Goal: Task Accomplishment & Management: Use online tool/utility

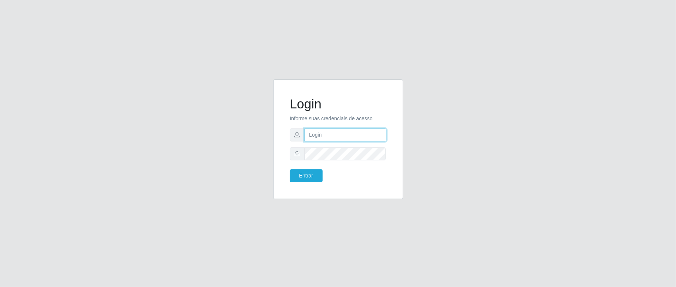
click at [310, 134] on input "text" at bounding box center [345, 134] width 82 height 13
type input "[PERSON_NAME]"
click at [306, 180] on button "Entrar" at bounding box center [306, 175] width 33 height 13
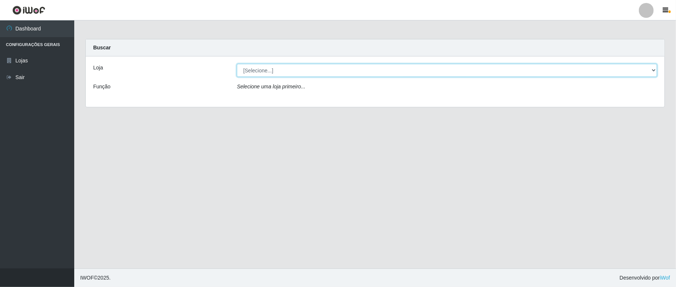
click at [297, 68] on select "[Selecione...] Ideal - Conceição" at bounding box center [447, 70] width 420 height 13
select select "231"
click at [237, 64] on select "[Selecione...] Ideal - Conceição" at bounding box center [447, 70] width 420 height 13
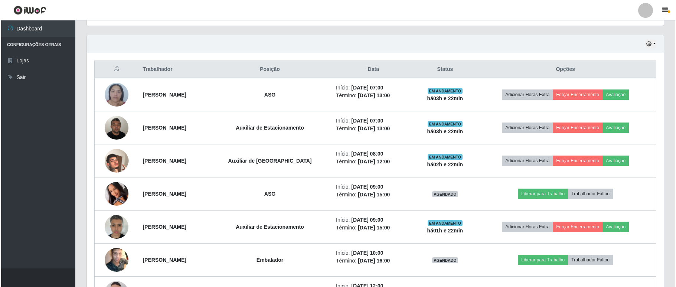
scroll to position [297, 0]
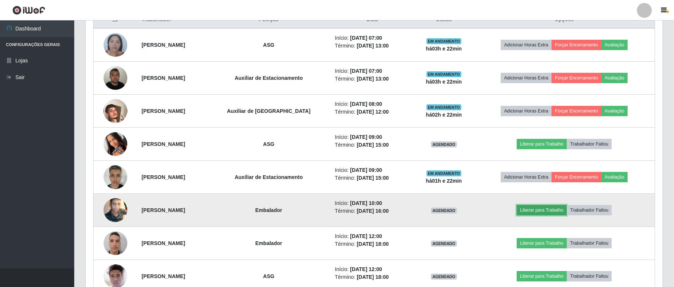
click at [537, 210] on button "Liberar para Trabalho" at bounding box center [542, 210] width 50 height 10
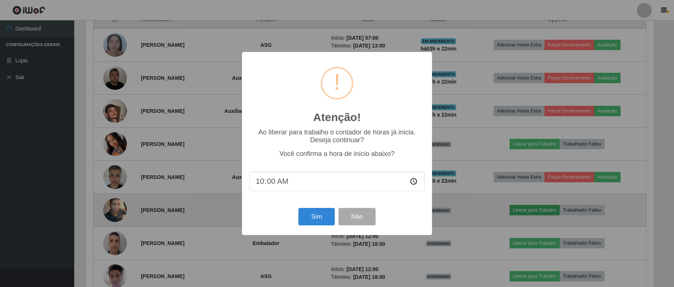
scroll to position [154, 570]
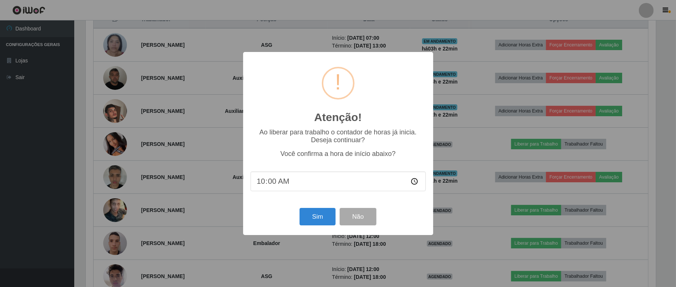
click at [277, 177] on input "10:00" at bounding box center [338, 181] width 175 height 20
click at [278, 183] on input "10:00" at bounding box center [338, 181] width 175 height 20
type input "10:20"
click at [323, 221] on button "Sim" at bounding box center [318, 216] width 36 height 17
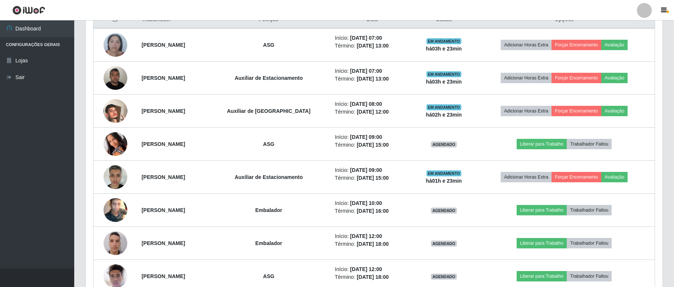
scroll to position [75, 0]
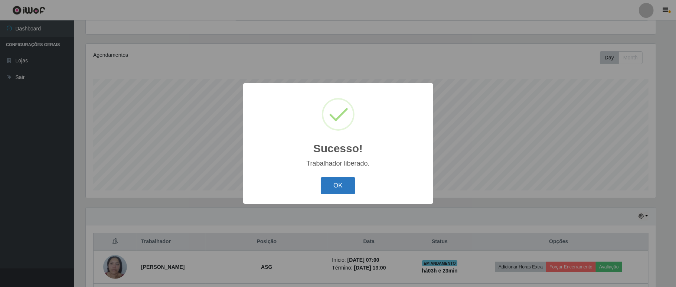
click at [327, 188] on button "OK" at bounding box center [338, 185] width 35 height 17
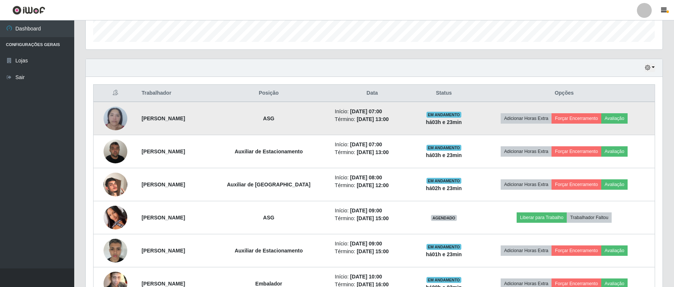
scroll to position [273, 0]
